Goal: Obtain resource: Obtain resource

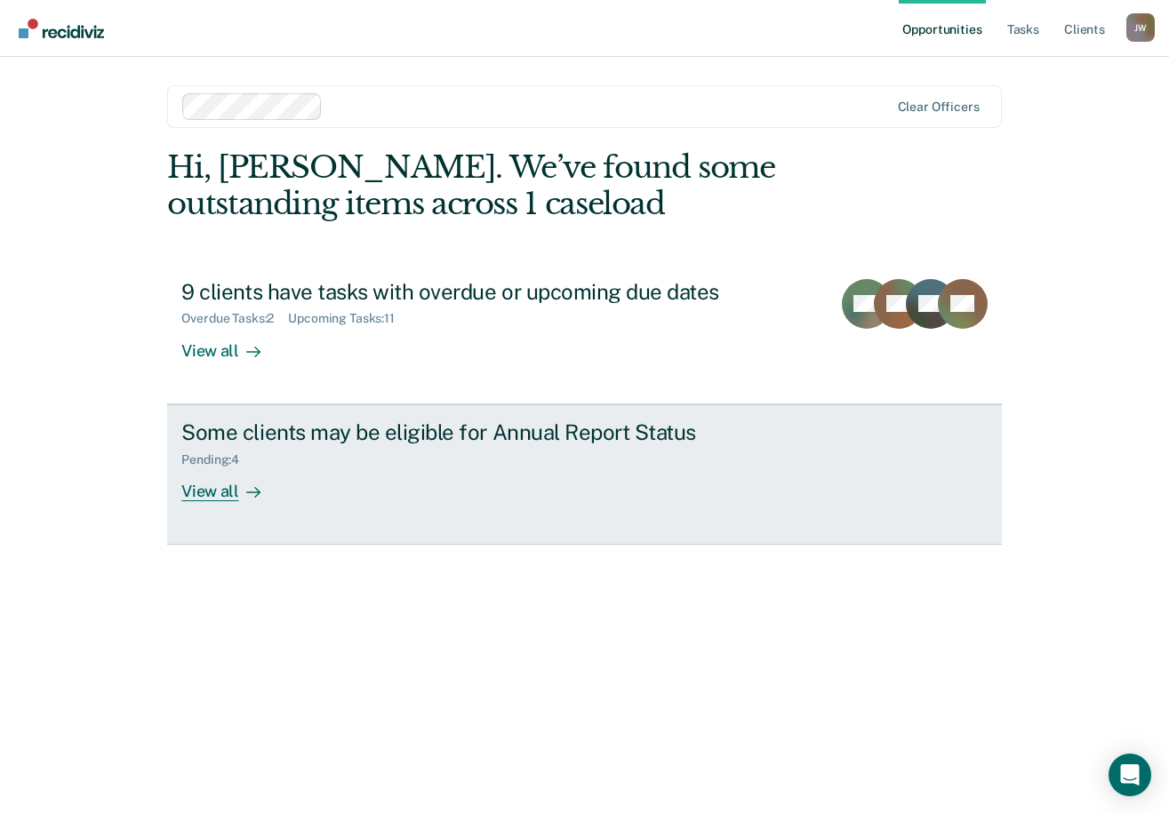
click at [315, 462] on div "Pending : 4" at bounding box center [493, 456] width 624 height 22
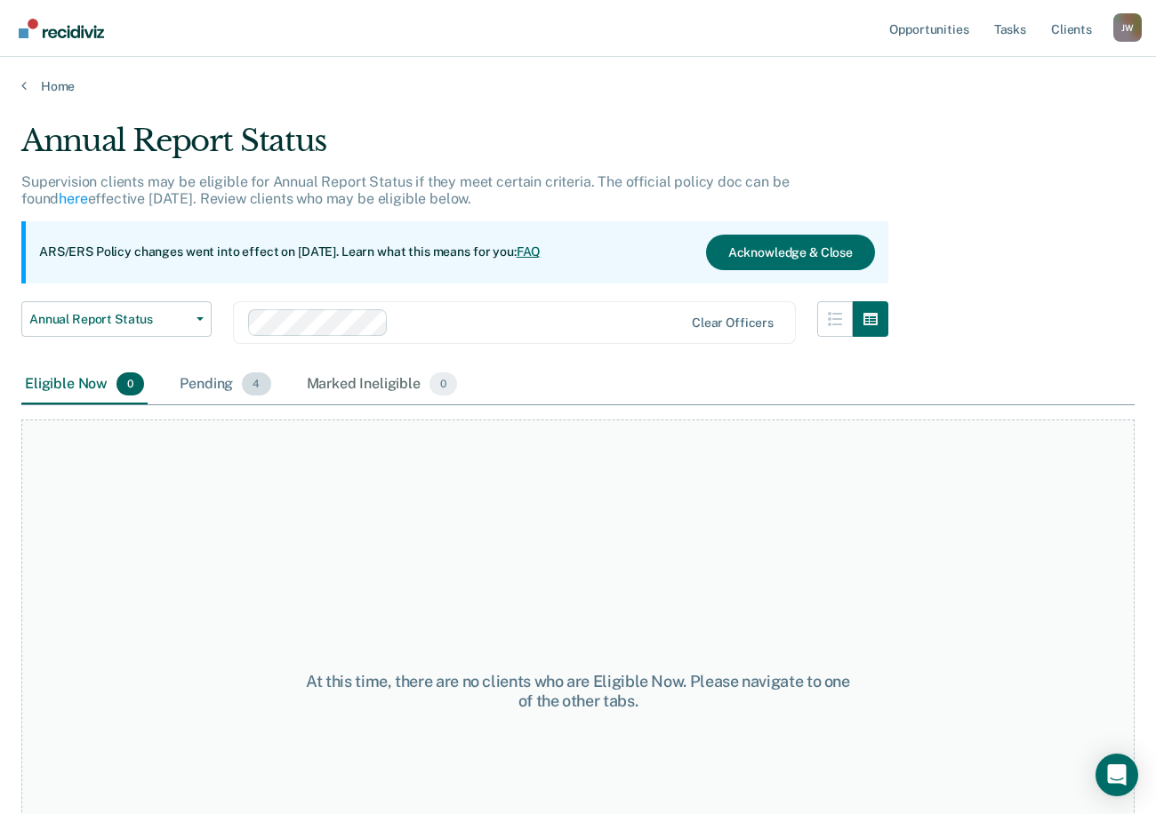
click at [199, 384] on div "Pending 4" at bounding box center [225, 384] width 98 height 39
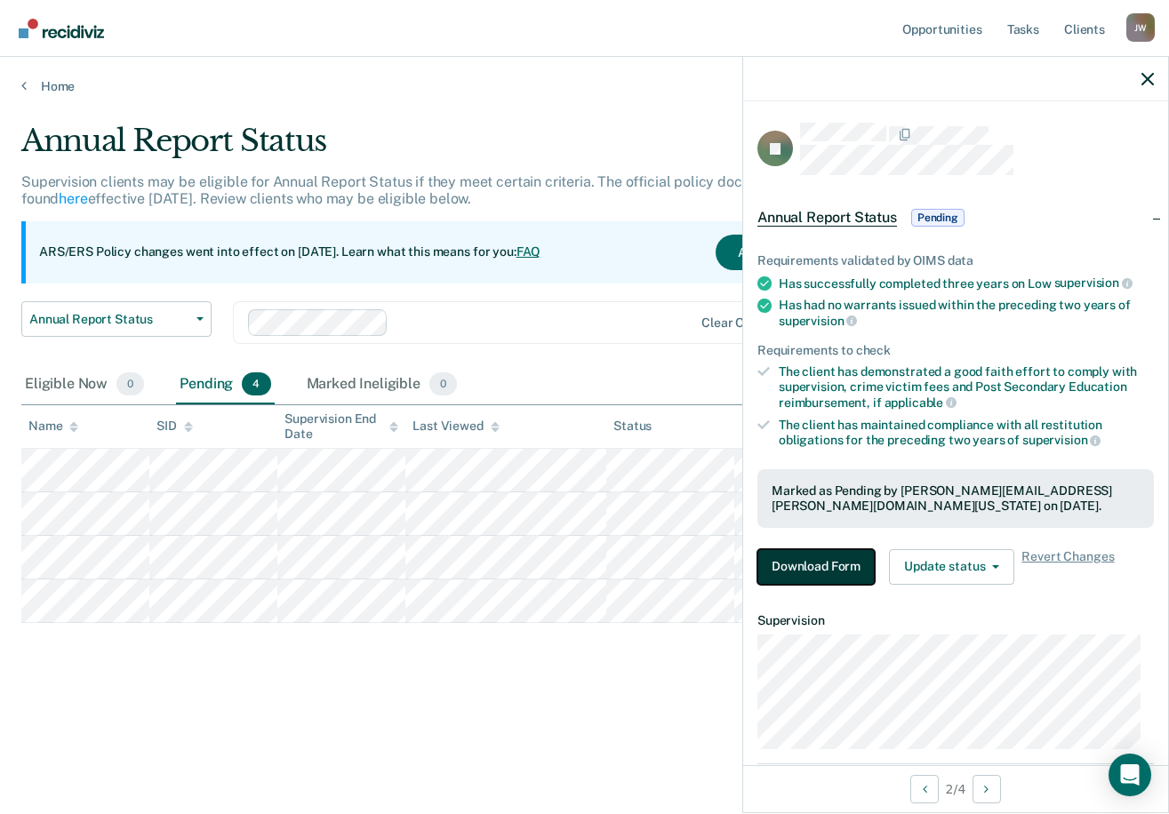
click at [828, 567] on button "Download Form" at bounding box center [816, 567] width 117 height 36
